Goal: Find specific page/section: Find specific page/section

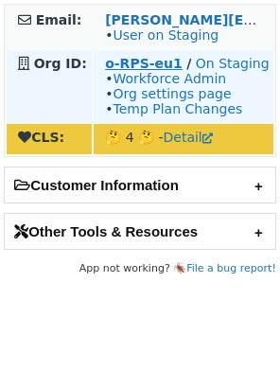
click at [120, 63] on strong "o-RPS-eu1" at bounding box center [144, 63] width 78 height 15
